Goal: Find specific fact

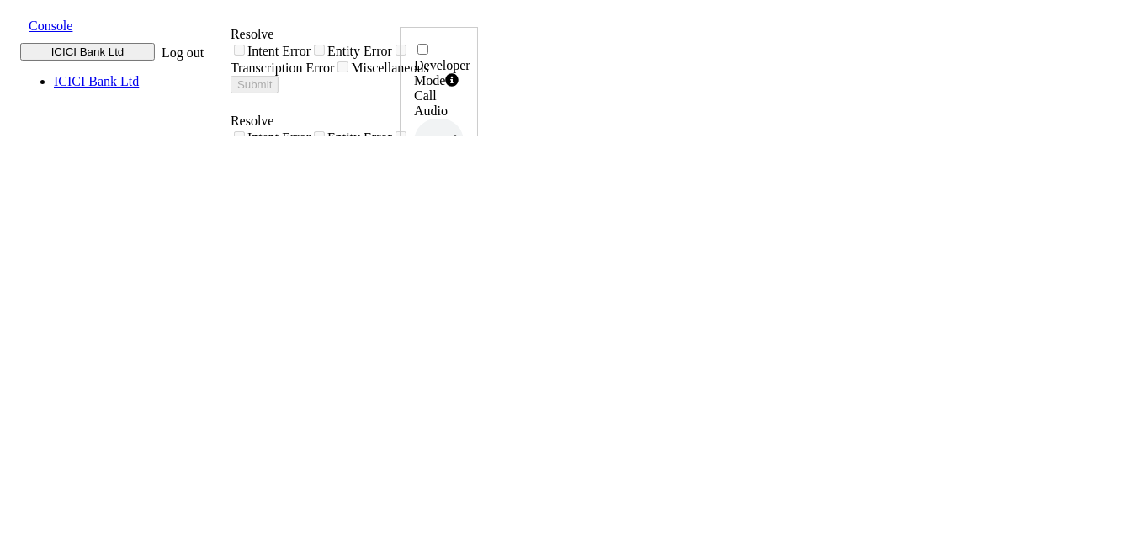
click at [464, 400] on h6 "8146790250" at bounding box center [439, 405] width 50 height 10
copy h6 "8146790250"
drag, startPoint x: 292, startPoint y: 359, endPoint x: 543, endPoint y: 358, distance: 250.8
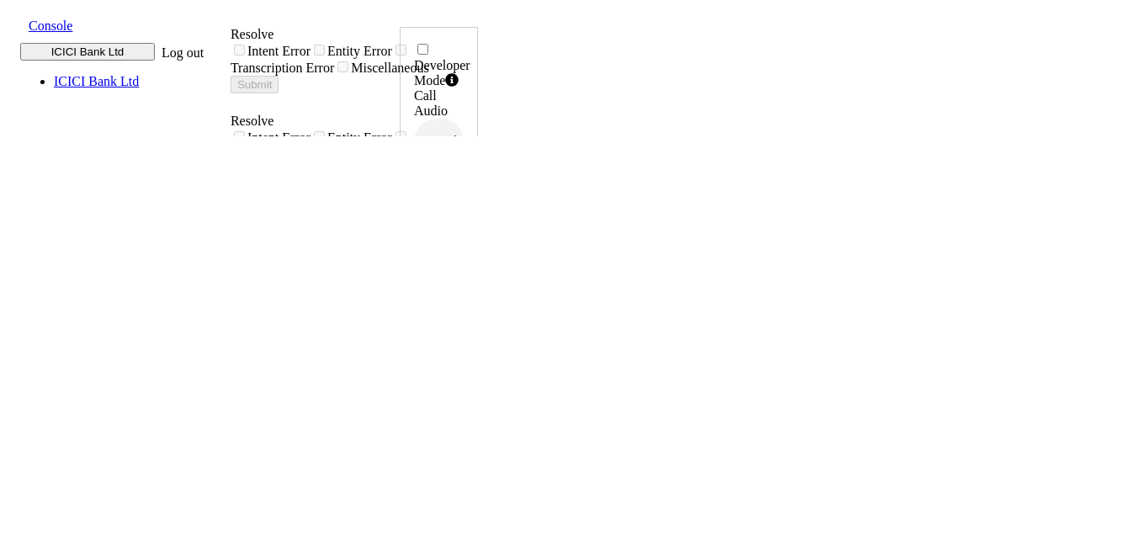
copy div "query regarding creditt card bill"
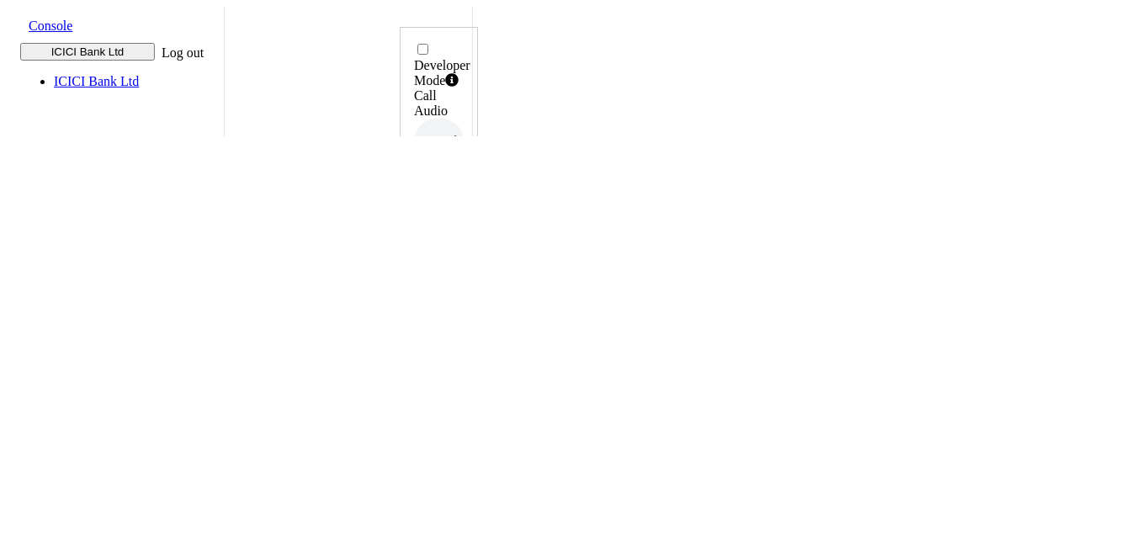
scroll to position [72, 0]
